Goal: Browse casually

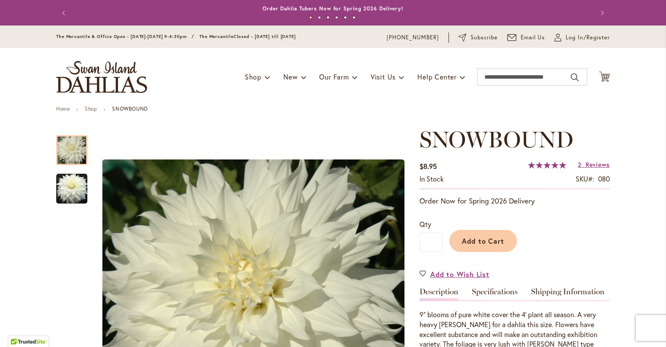
scroll to position [86, 0]
